Goal: Use online tool/utility: Utilize a website feature to perform a specific function

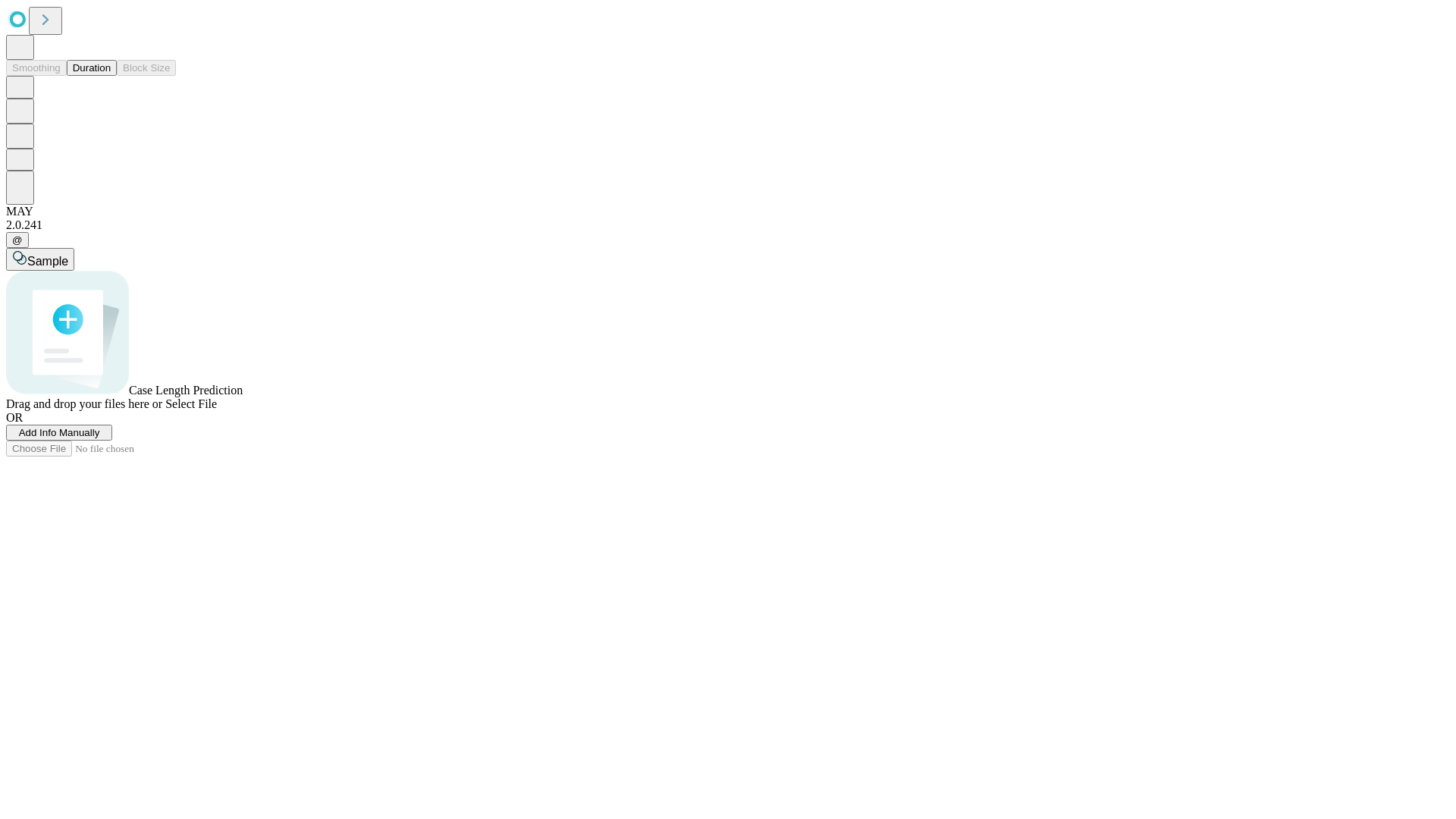
click at [110, 76] on button "Duration" at bounding box center [92, 68] width 50 height 16
click at [217, 410] on span "Select File" at bounding box center [191, 404] width 52 height 13
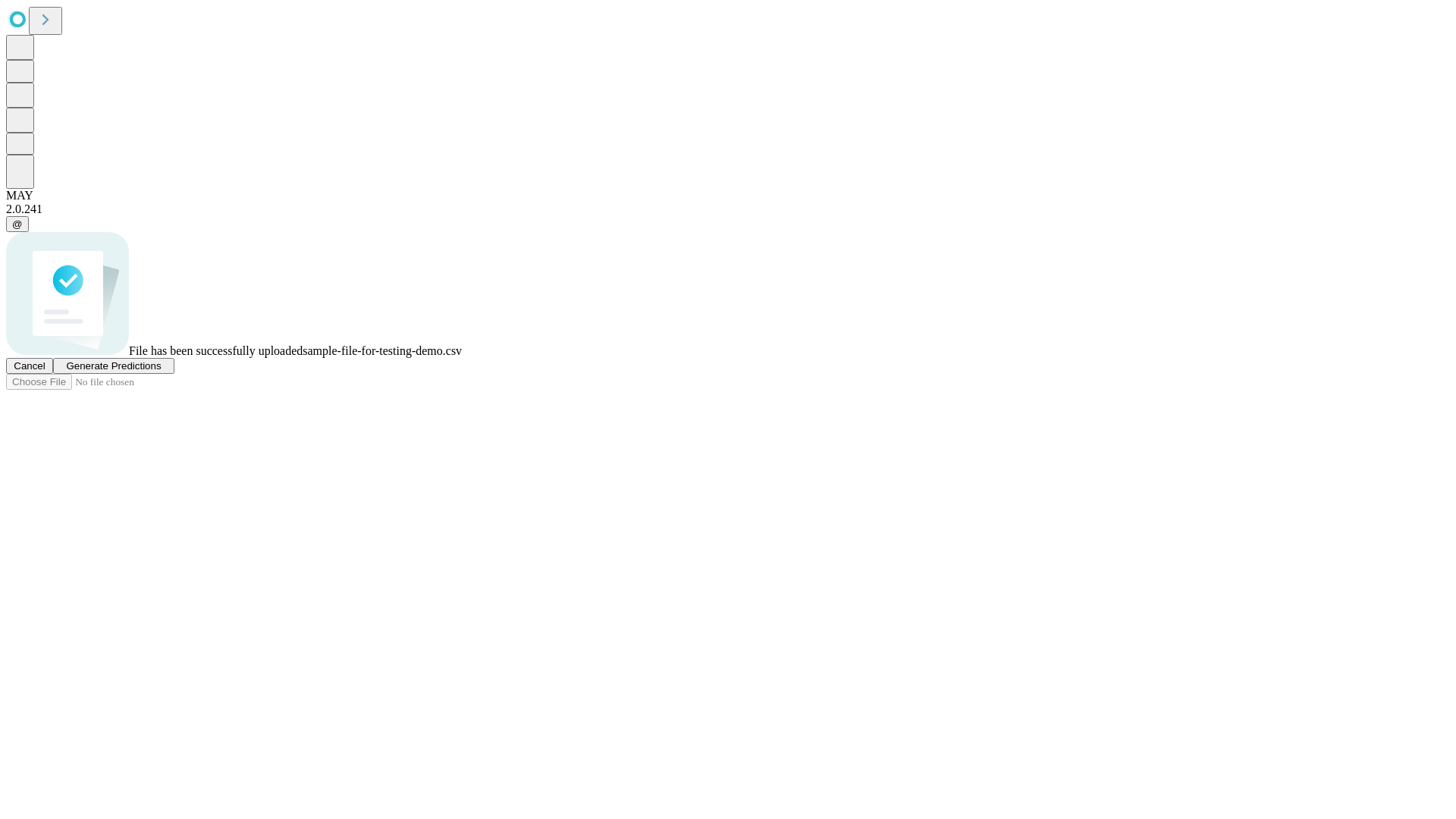
click at [160, 372] on span "Generate Predictions" at bounding box center [113, 366] width 95 height 12
